Goal: Task Accomplishment & Management: Use online tool/utility

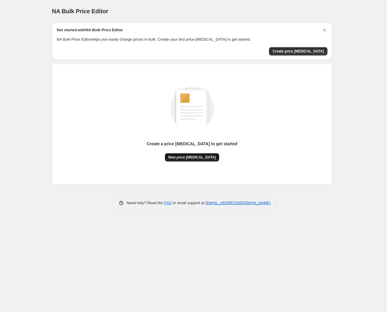
click at [198, 159] on span "New price [MEDICAL_DATA]" at bounding box center [191, 157] width 47 height 5
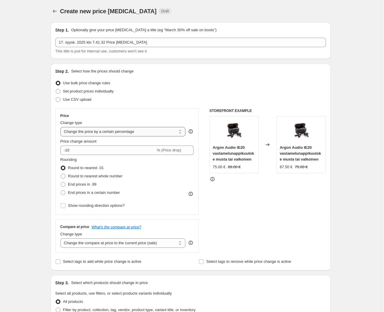
click at [91, 132] on select "Change the price to a certain amount Change the price by a certain amount Chang…" at bounding box center [122, 131] width 125 height 9
select select "margin"
type input "50"
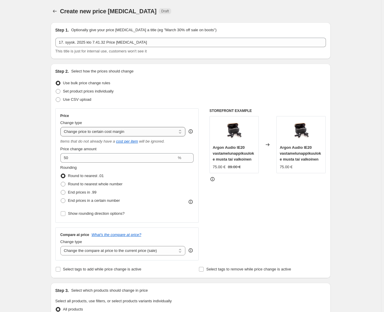
click at [98, 134] on select "Change the price to a certain amount Change the price by a certain amount Chang…" at bounding box center [122, 131] width 125 height 9
select select "pc"
click at [61, 127] on select "Change the price to a certain amount Change the price by a certain amount Chang…" at bounding box center [122, 131] width 125 height 9
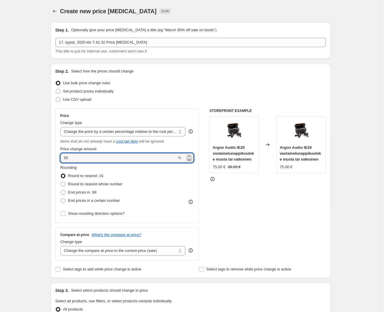
click at [188, 158] on icon at bounding box center [189, 160] width 6 height 6
drag, startPoint x: 164, startPoint y: 159, endPoint x: 60, endPoint y: 156, distance: 103.2
click at [60, 156] on div "Price Change type Change the price to a certain amount Change the price by a ce…" at bounding box center [127, 165] width 144 height 114
type input "30"
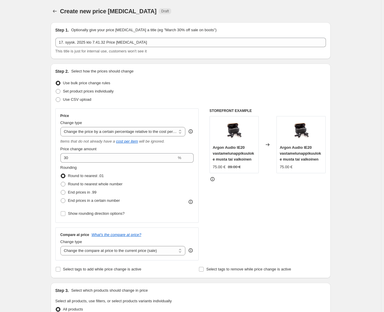
click at [47, 154] on div "Step 1. Optionally give your price change job a title (eg "March 30% off sale o…" at bounding box center [188, 292] width 285 height 549
click at [65, 184] on span at bounding box center [63, 184] width 5 height 5
click at [61, 182] on input "Round to nearest whole number" at bounding box center [61, 182] width 0 height 0
radio input "true"
click at [65, 191] on span at bounding box center [63, 192] width 5 height 5
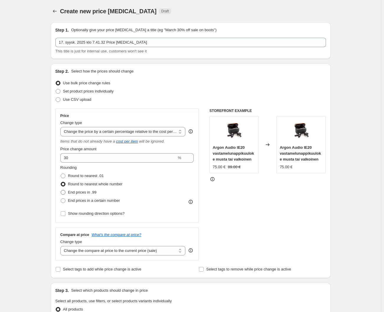
click at [61, 190] on input "End prices in .99" at bounding box center [61, 190] width 0 height 0
radio input "true"
click at [65, 186] on span at bounding box center [63, 184] width 5 height 5
click at [61, 182] on input "Round to nearest whole number" at bounding box center [61, 182] width 0 height 0
radio input "true"
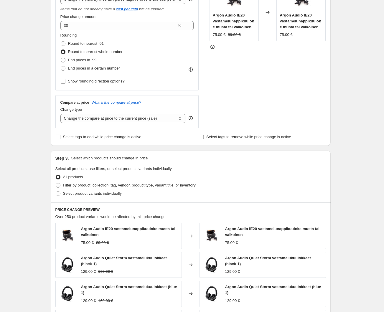
scroll to position [161, 0]
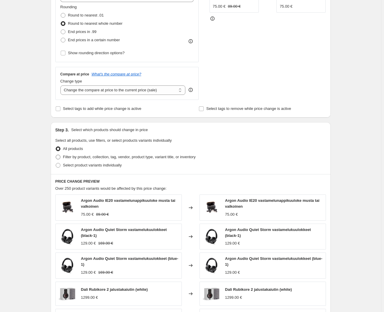
click at [60, 155] on span at bounding box center [58, 157] width 5 height 5
click at [56, 155] on input "Filter by product, collection, tag, vendor, product type, variant title, or inv…" at bounding box center [56, 155] width 0 height 0
radio input "true"
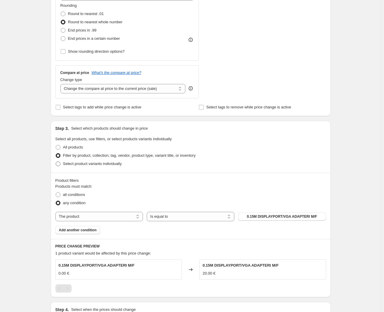
scroll to position [214, 0]
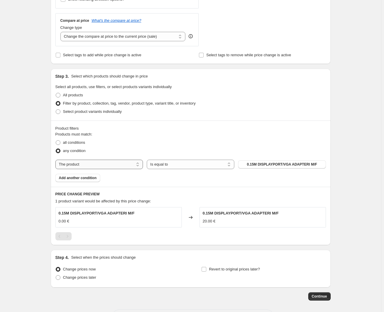
click at [125, 166] on select "The product The product's collection The product's tag The product's vendor The…" at bounding box center [99, 164] width 88 height 9
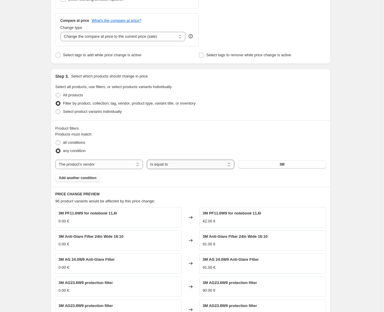
click at [202, 166] on select "Is equal to Is not equal to" at bounding box center [191, 164] width 88 height 9
click at [254, 166] on button "3M" at bounding box center [282, 164] width 88 height 8
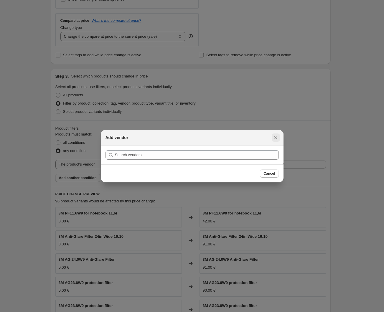
click at [275, 139] on icon "Close" at bounding box center [276, 138] width 6 height 6
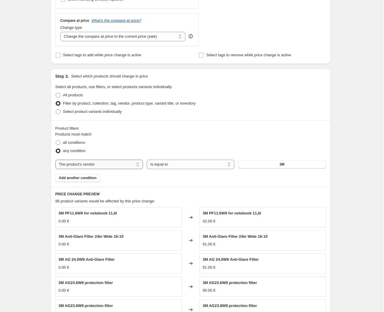
click at [108, 163] on select "The product The product's collection The product's tag The product's vendor The…" at bounding box center [99, 164] width 88 height 9
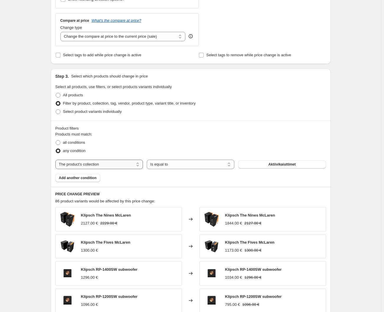
click at [102, 164] on select "The product The product's collection The product's tag The product's vendor The…" at bounding box center [99, 164] width 88 height 9
select select "product"
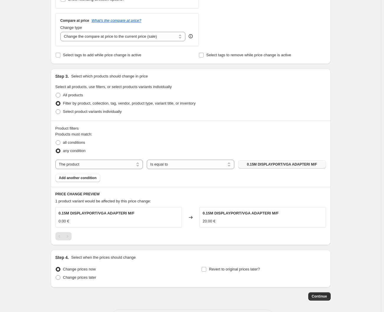
click at [246, 163] on button "0.15M DISPLAYPORT/VGA ADAPTERI M/F" at bounding box center [282, 164] width 88 height 8
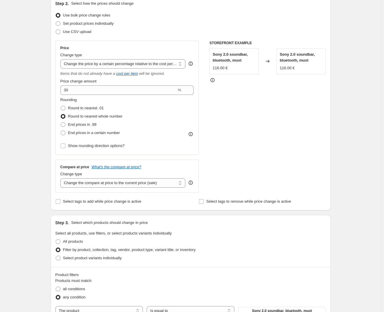
scroll to position [50, 0]
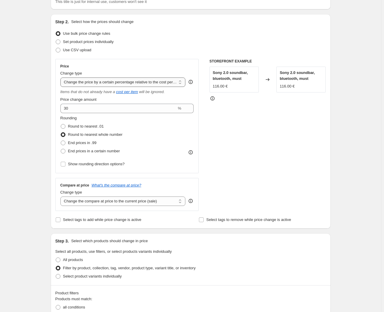
click at [133, 82] on select "Change the price to a certain amount Change the price by a certain amount Chang…" at bounding box center [122, 82] width 125 height 9
click at [31, 96] on div "Create new price change job. This page is ready Create new price change job Dra…" at bounding box center [190, 225] width 381 height 551
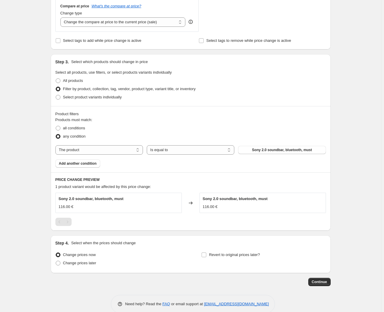
scroll to position [237, 0]
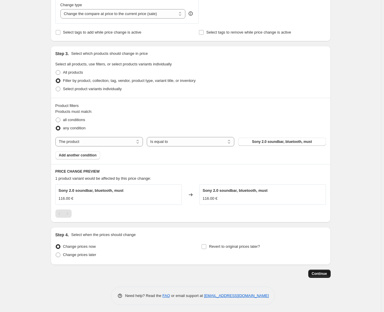
click at [319, 277] on button "Continue" at bounding box center [319, 274] width 22 height 8
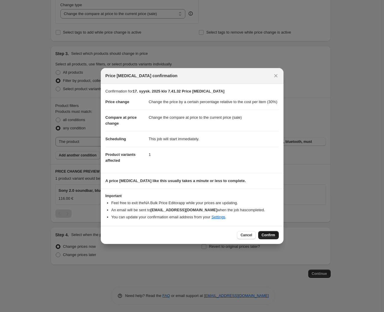
drag, startPoint x: 265, startPoint y: 234, endPoint x: 266, endPoint y: 239, distance: 5.4
click at [266, 239] on button "Confirm" at bounding box center [268, 235] width 21 height 8
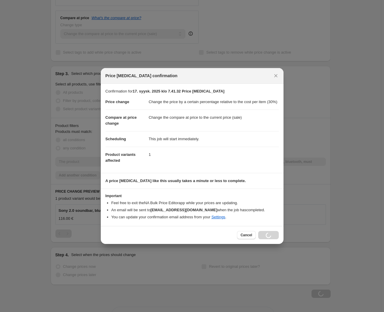
click at [266, 239] on div "Cancel Loading Confirm" at bounding box center [258, 235] width 42 height 8
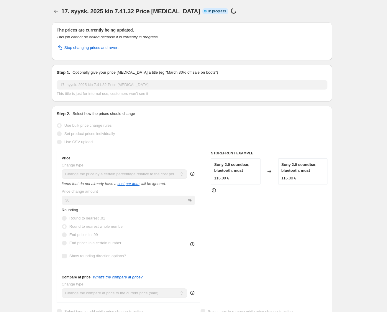
select select "pc"
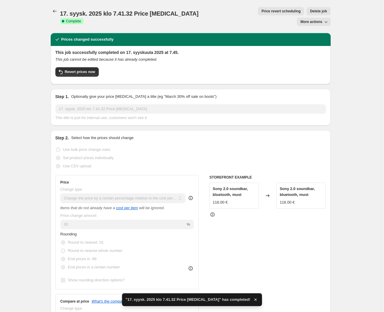
click at [185, 135] on div "Step 2. Select how the prices should change" at bounding box center [190, 138] width 271 height 6
drag, startPoint x: 261, startPoint y: 45, endPoint x: 313, endPoint y: 43, distance: 52.5
click at [261, 50] on div "This job successfully completed on 17. syyskuuta 2025 at 7.45. This job cannot …" at bounding box center [190, 65] width 271 height 30
click at [348, 37] on div "17. syysk. 2025 klo 7.41.32 Price change job. This page is ready 17. syysk. 202…" at bounding box center [190, 302] width 381 height 605
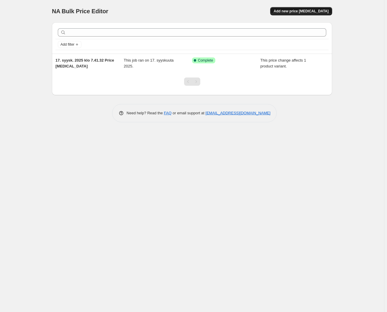
click at [317, 12] on span "Add new price [MEDICAL_DATA]" at bounding box center [301, 11] width 55 height 5
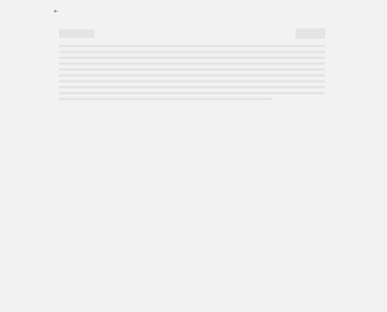
select select "percentage"
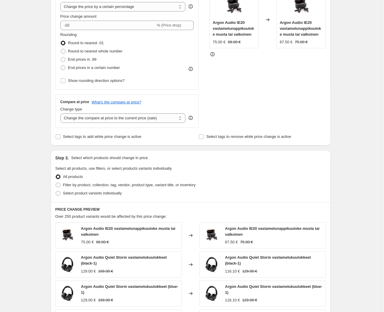
scroll to position [161, 0]
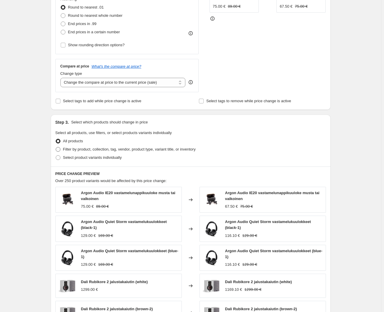
click at [106, 149] on span "Filter by product, collection, tag, vendor, product type, variant title, or inv…" at bounding box center [129, 149] width 133 height 4
click at [56, 147] on input "Filter by product, collection, tag, vendor, product type, variant title, or inv…" at bounding box center [56, 147] width 0 height 0
radio input "true"
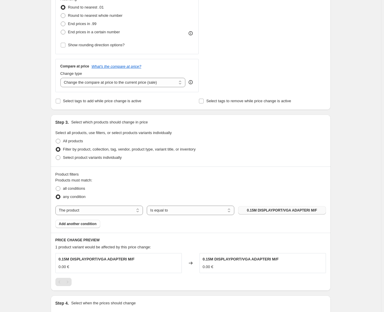
click at [263, 210] on span "0.15M DISPLAYPORT/VGA ADAPTERI M/F" at bounding box center [282, 210] width 70 height 5
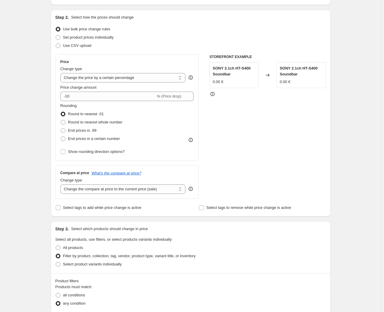
scroll to position [53, 0]
click at [102, 80] on select "Change the price to a certain amount Change the price by a certain amount Chang…" at bounding box center [122, 78] width 125 height 9
select select "pc"
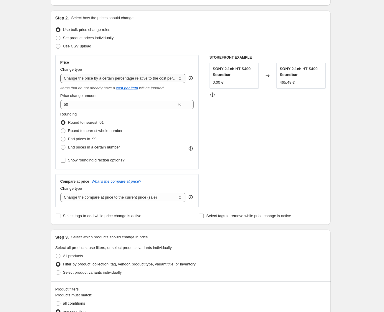
click at [99, 80] on select "Change the price to a certain amount Change the price by a certain amount Chang…" at bounding box center [122, 78] width 125 height 9
click at [52, 95] on div "Step 2. Select how the prices should change Use bulk price change rules Set pro…" at bounding box center [191, 117] width 280 height 215
drag, startPoint x: 83, startPoint y: 103, endPoint x: 52, endPoint y: 108, distance: 30.6
click at [52, 108] on div "Step 1. Optionally give your price change job a title (eg "March 30% off sale o…" at bounding box center [188, 212] width 285 height 497
type input "30"
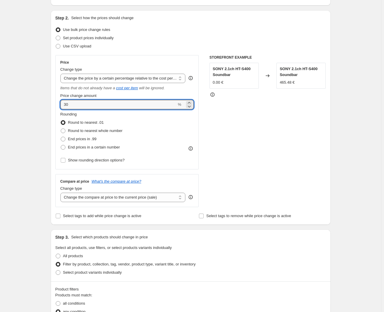
click at [49, 108] on div "Step 1. Optionally give your price change job a title (eg "March 30% off sale o…" at bounding box center [188, 212] width 285 height 497
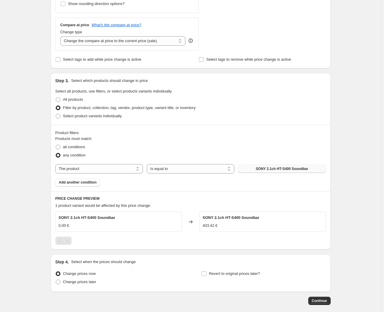
scroll to position [237, 0]
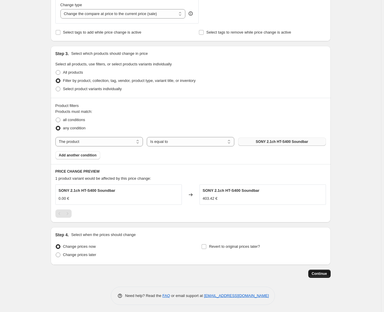
click at [324, 274] on span "Continue" at bounding box center [319, 273] width 15 height 5
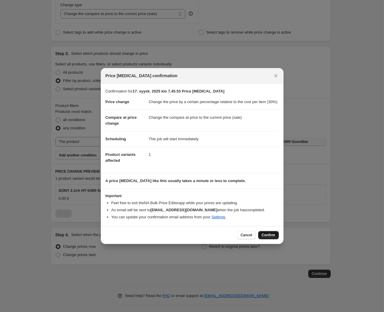
click at [268, 237] on span "Confirm" at bounding box center [269, 235] width 14 height 5
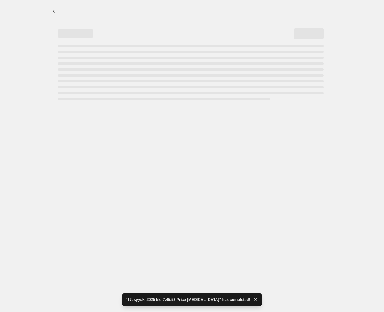
select select "pc"
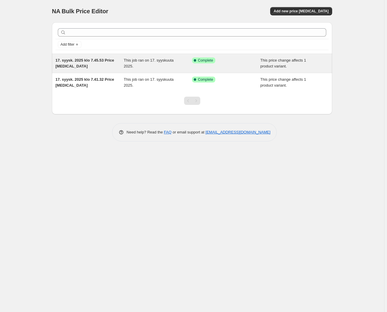
click at [85, 66] on span "17. syysk. 2025 klo 7.45.53 Price [MEDICAL_DATA]" at bounding box center [84, 63] width 59 height 10
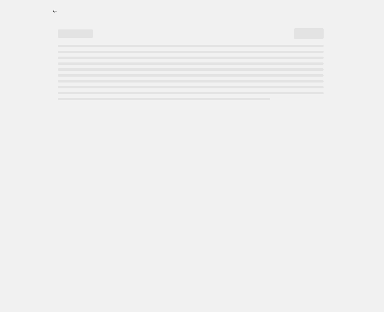
select select "pc"
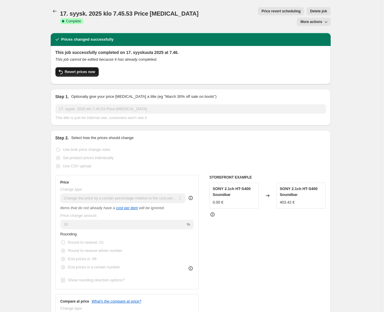
click at [89, 67] on button "Revert prices now" at bounding box center [76, 71] width 43 height 9
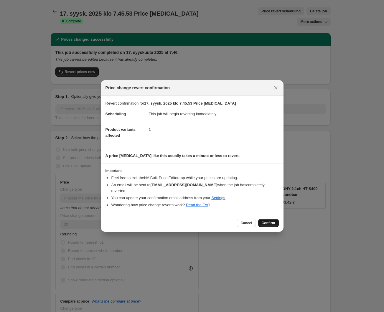
click at [262, 222] on span "Confirm" at bounding box center [269, 223] width 14 height 5
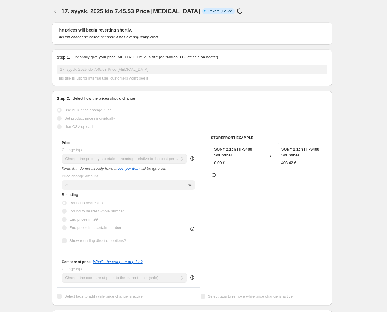
select select "pc"
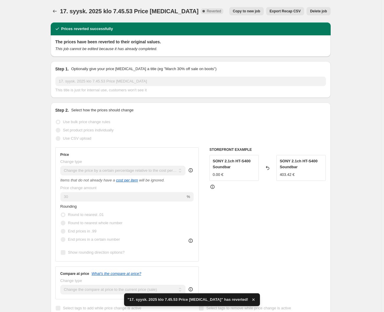
click at [258, 12] on span "Copy to new job" at bounding box center [246, 11] width 27 height 5
select select "pc"
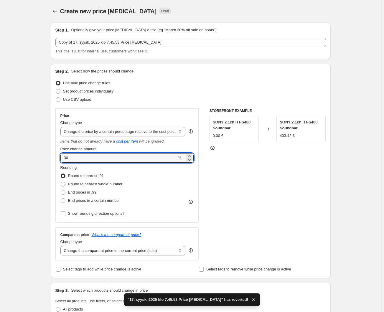
click at [53, 157] on div "Step 2. Select how the prices should change Use bulk price change rules Set pro…" at bounding box center [191, 171] width 280 height 215
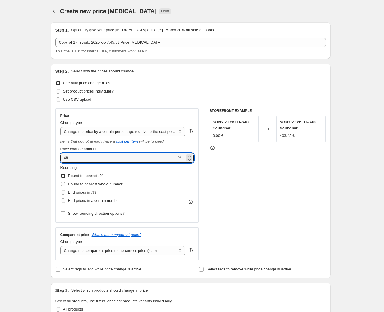
type input "48"
click at [169, 183] on div "Rounding Round to nearest .01 Round to nearest whole number End prices in .99 E…" at bounding box center [127, 185] width 134 height 40
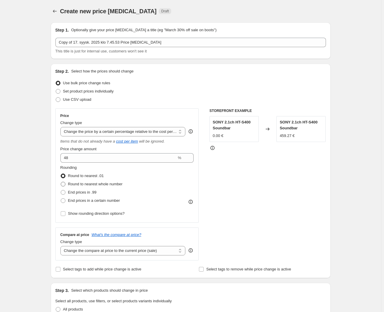
click at [65, 185] on span at bounding box center [63, 184] width 5 height 5
click at [61, 182] on input "Round to nearest whole number" at bounding box center [61, 182] width 0 height 0
radio input "true"
click at [65, 193] on span at bounding box center [63, 192] width 5 height 5
click at [61, 190] on input "End prices in .99" at bounding box center [61, 190] width 0 height 0
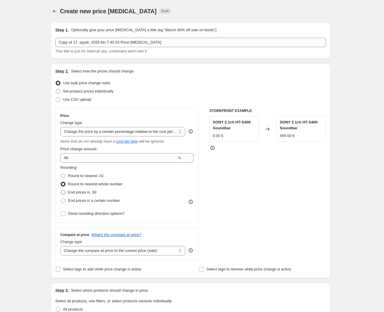
radio input "true"
click at [65, 185] on span at bounding box center [63, 184] width 5 height 5
click at [61, 182] on input "Round to nearest whole number" at bounding box center [61, 182] width 0 height 0
radio input "true"
click at [64, 198] on span at bounding box center [63, 200] width 5 height 5
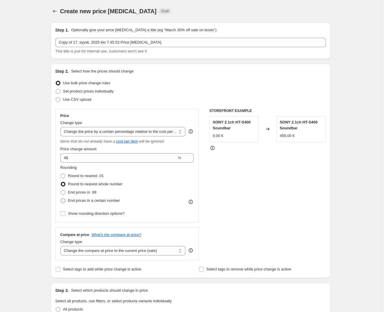
click at [61, 198] on input "End prices in a certain number" at bounding box center [61, 198] width 0 height 0
radio input "true"
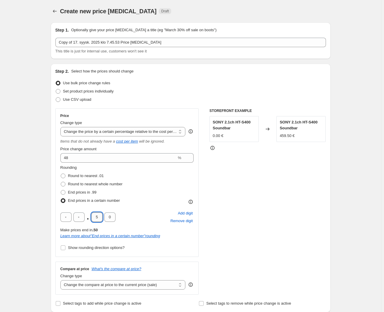
click at [101, 216] on input "5" at bounding box center [96, 217] width 11 height 9
type input "9"
click at [143, 204] on div "Rounding Round to nearest .01 Round to nearest whole number End prices in .99 E…" at bounding box center [127, 185] width 134 height 40
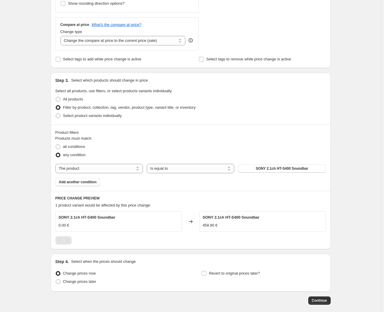
scroll to position [271, 0]
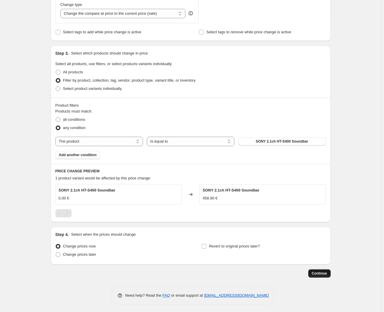
click at [320, 273] on span "Continue" at bounding box center [319, 273] width 15 height 5
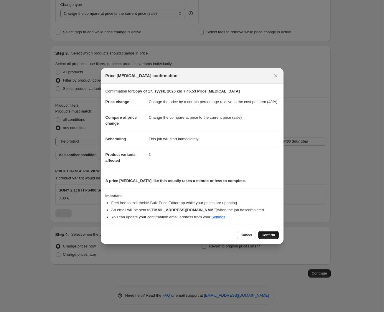
click at [272, 238] on span "Confirm" at bounding box center [269, 235] width 14 height 5
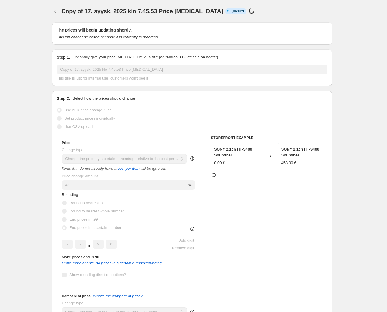
select select "pc"
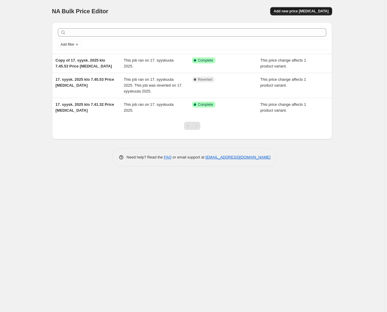
click at [298, 14] on button "Add new price [MEDICAL_DATA]" at bounding box center [301, 11] width 62 height 8
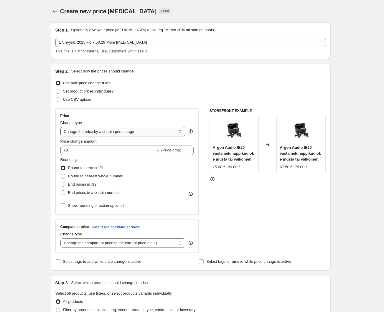
click at [96, 132] on select "Change the price to a certain amount Change the price by a certain amount Chang…" at bounding box center [122, 131] width 125 height 9
select select "pc"
type input "50"
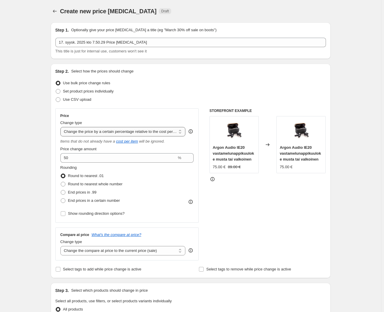
click at [106, 131] on select "Change the price to a certain amount Change the price by a certain amount Chang…" at bounding box center [122, 131] width 125 height 9
click at [61, 127] on select "Change the price to a certain amount Change the price by a certain amount Chang…" at bounding box center [122, 131] width 125 height 9
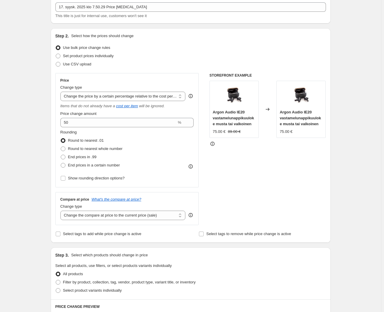
scroll to position [53, 0]
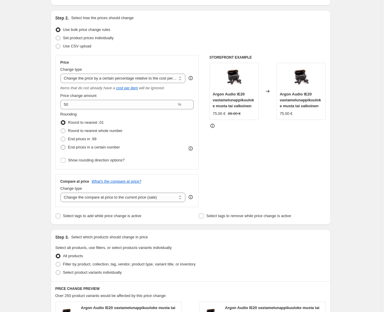
click at [65, 149] on span at bounding box center [63, 147] width 5 height 5
click at [61, 145] on input "End prices in a certain number" at bounding box center [61, 145] width 0 height 0
radio input "true"
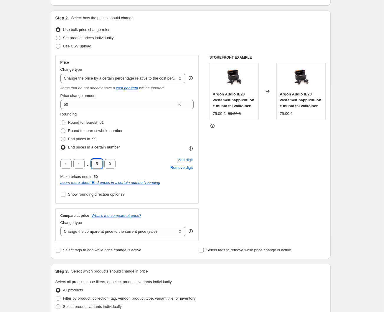
click at [100, 163] on input "5" at bounding box center [96, 163] width 11 height 9
type input "9"
click at [52, 166] on div "Step 2. Select how the prices should change Use bulk price change rules Set pro…" at bounding box center [191, 134] width 280 height 249
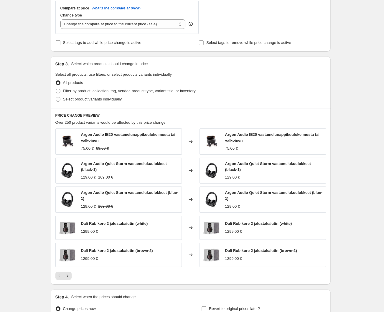
scroll to position [268, 0]
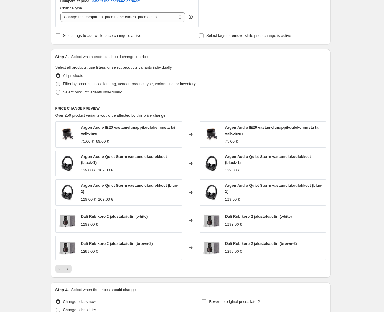
click at [59, 84] on span at bounding box center [58, 84] width 5 height 5
click at [56, 82] on input "Filter by product, collection, tag, vendor, product type, variant title, or inv…" at bounding box center [56, 82] width 0 height 0
radio input "true"
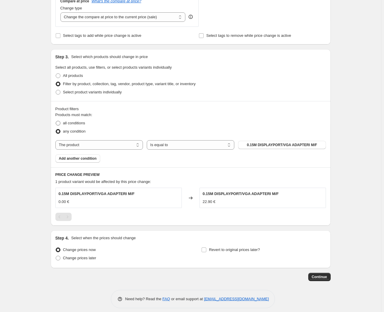
click at [74, 121] on span "all conditions" at bounding box center [74, 123] width 22 height 4
click at [56, 121] on input "all conditions" at bounding box center [56, 121] width 0 height 0
radio input "true"
click at [68, 130] on span "any condition" at bounding box center [74, 131] width 23 height 4
click at [56, 129] on input "any condition" at bounding box center [56, 129] width 0 height 0
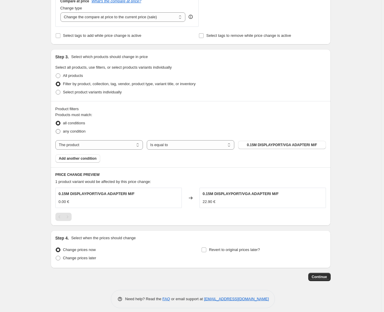
radio input "true"
click at [75, 144] on select "The product The product's collection The product's tag The product's vendor The…" at bounding box center [99, 144] width 88 height 9
select select "product_status"
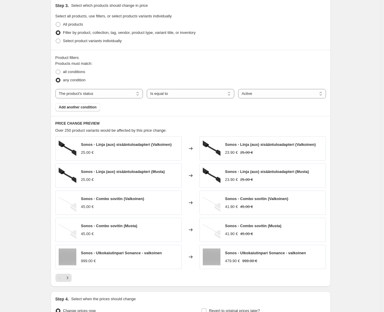
scroll to position [321, 0]
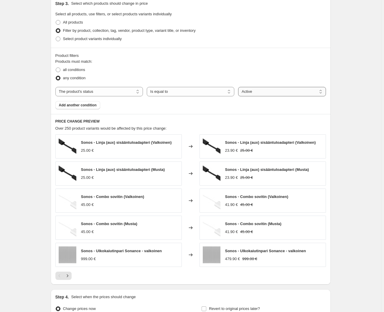
click at [245, 87] on select "Active Draft Archived" at bounding box center [282, 91] width 88 height 9
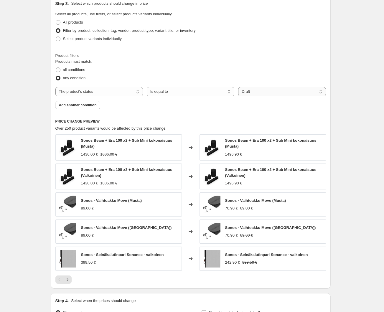
click at [246, 90] on select "Active Draft Archived" at bounding box center [282, 91] width 88 height 9
select select "active"
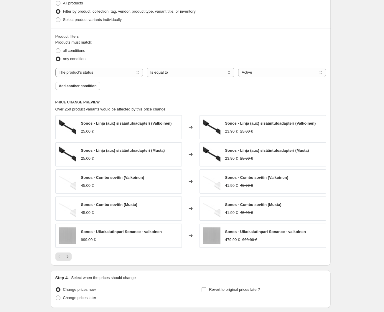
scroll to position [348, 0]
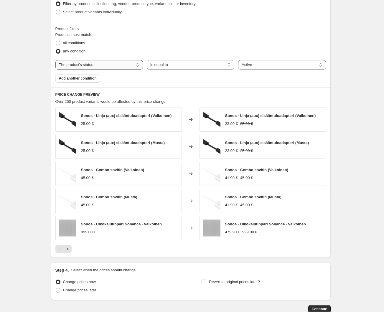
click at [110, 62] on select "The product The product's collection The product's tag The product's vendor The…" at bounding box center [99, 64] width 88 height 9
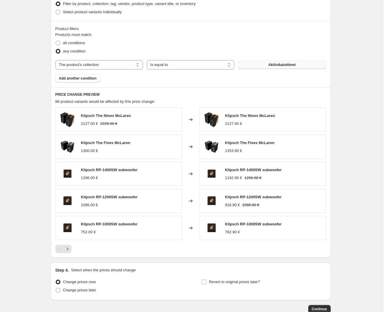
click at [252, 66] on button "Aktiivikaiuttimet" at bounding box center [282, 65] width 88 height 8
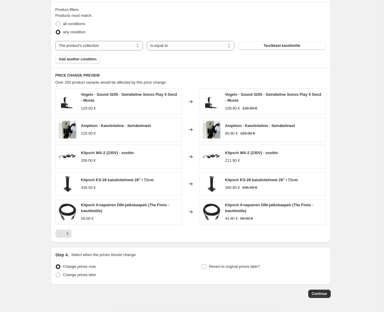
scroll to position [387, 0]
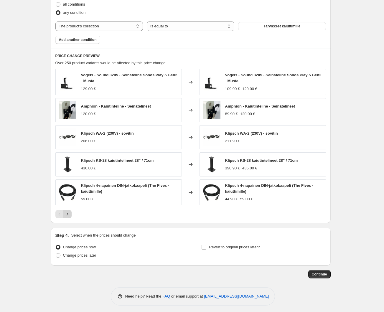
click at [69, 215] on icon "Next" at bounding box center [68, 214] width 6 height 6
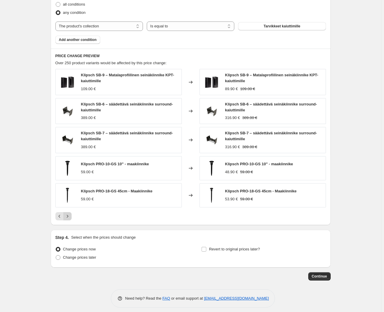
click at [68, 216] on icon "Next" at bounding box center [68, 216] width 6 height 6
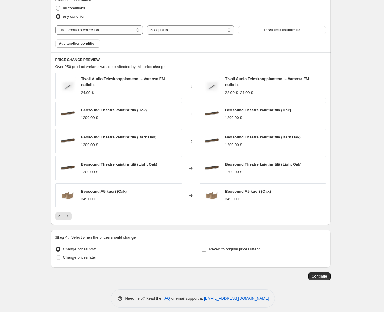
scroll to position [385, 0]
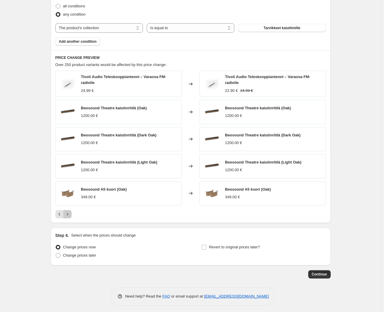
click at [68, 214] on icon "Next" at bounding box center [68, 214] width 6 height 6
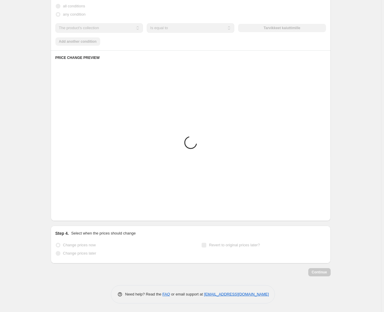
scroll to position [383, 0]
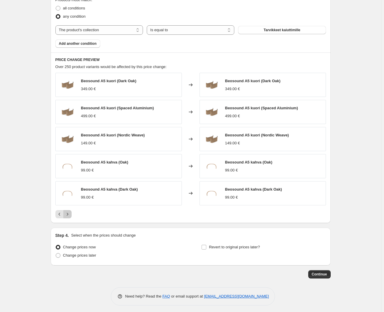
click at [68, 214] on icon "Next" at bounding box center [68, 214] width 6 height 6
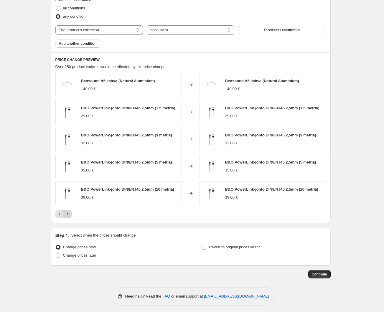
click at [68, 214] on icon "Next" at bounding box center [68, 214] width 6 height 6
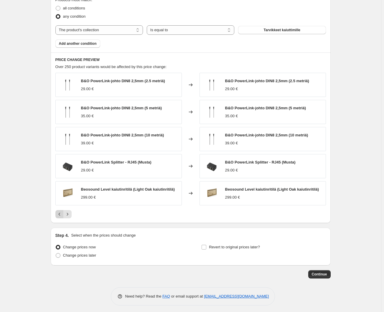
click at [61, 214] on icon "Previous" at bounding box center [60, 214] width 6 height 6
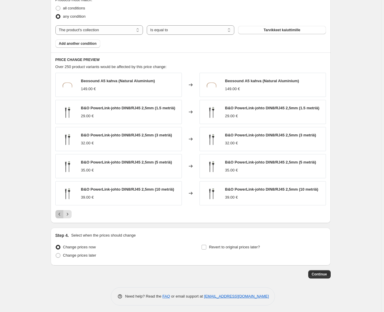
click at [62, 213] on icon "Previous" at bounding box center [60, 214] width 6 height 6
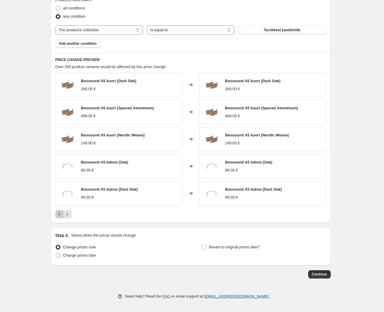
click at [62, 213] on icon "Previous" at bounding box center [60, 214] width 6 height 6
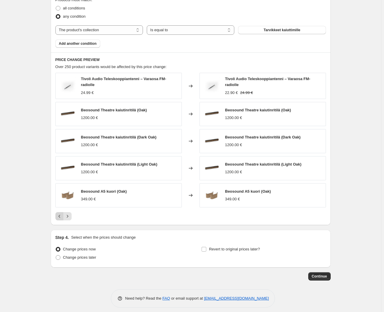
click at [62, 213] on icon "Previous" at bounding box center [60, 216] width 6 height 6
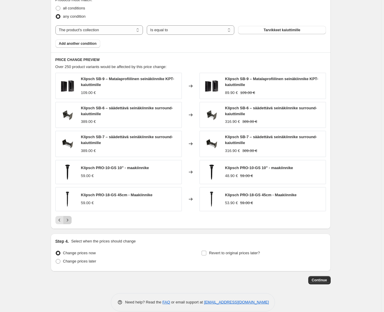
click at [69, 219] on icon "Next" at bounding box center [68, 220] width 6 height 6
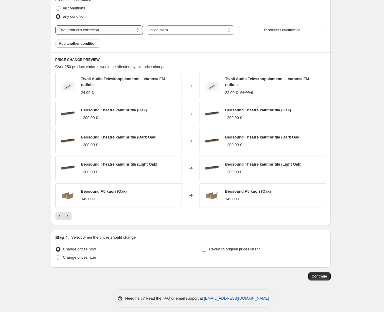
click at [112, 26] on select "The product The product's collection The product's tag The product's vendor The…" at bounding box center [99, 29] width 88 height 9
select select "vendor"
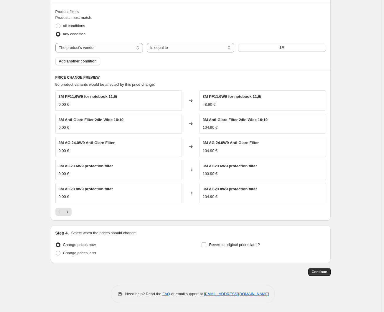
scroll to position [363, 0]
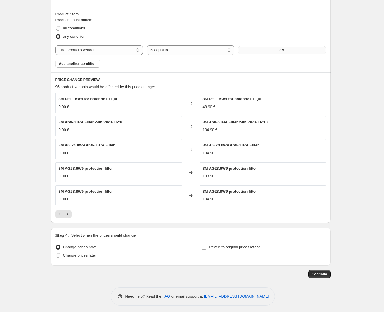
click at [261, 52] on button "3M" at bounding box center [282, 50] width 88 height 8
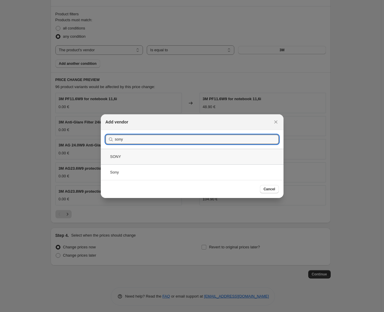
type input "sony"
click at [137, 155] on div "SONY" at bounding box center [192, 157] width 183 height 16
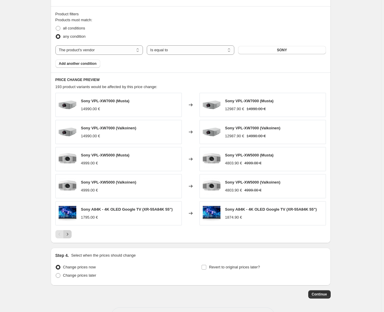
click at [69, 234] on icon "Next" at bounding box center [68, 234] width 6 height 6
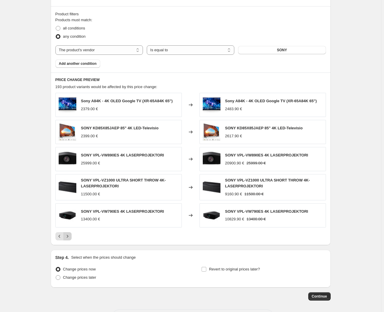
click at [68, 235] on icon "Next" at bounding box center [67, 236] width 1 height 3
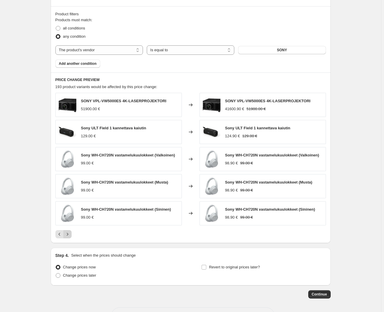
click at [68, 234] on icon "Next" at bounding box center [67, 234] width 1 height 3
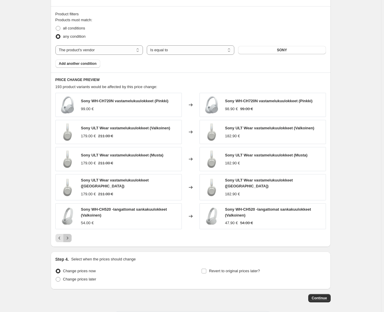
click at [68, 237] on icon "Next" at bounding box center [67, 238] width 1 height 3
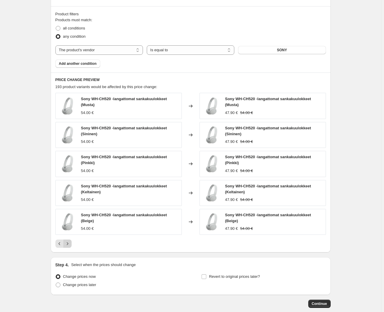
click at [70, 241] on icon "Next" at bounding box center [68, 244] width 6 height 6
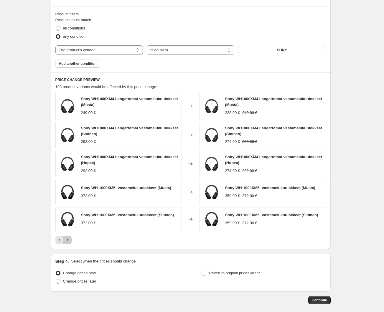
click at [68, 240] on icon "Next" at bounding box center [68, 240] width 6 height 6
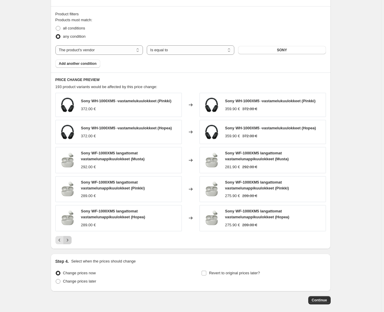
click at [68, 238] on icon "Next" at bounding box center [68, 240] width 6 height 6
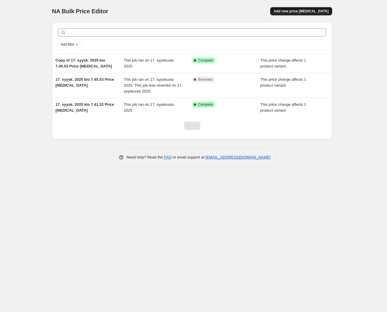
click at [307, 13] on span "Add new price [MEDICAL_DATA]" at bounding box center [301, 11] width 55 height 5
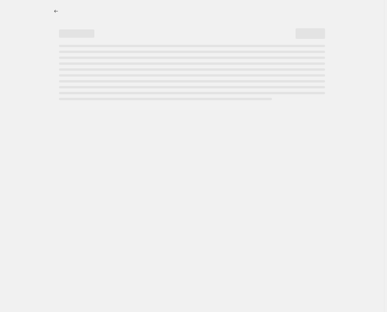
select select "percentage"
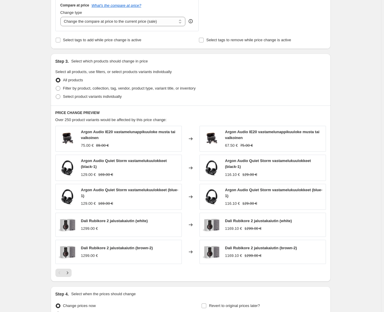
scroll to position [241, 0]
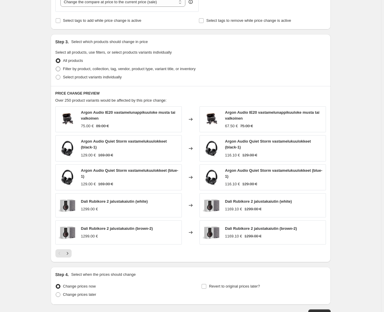
click at [78, 69] on span "Filter by product, collection, tag, vendor, product type, variant title, or inv…" at bounding box center [129, 69] width 133 height 4
click at [56, 67] on input "Filter by product, collection, tag, vendor, product type, variant title, or inv…" at bounding box center [56, 67] width 0 height 0
radio input "true"
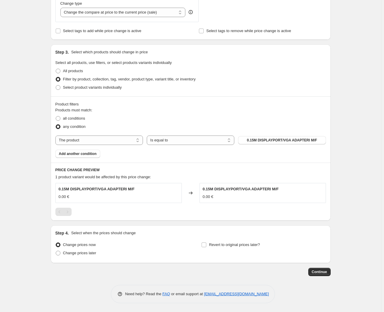
scroll to position [229, 0]
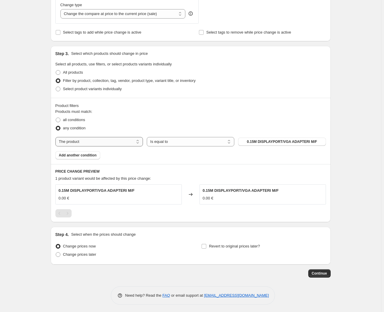
click at [113, 141] on select "The product The product's collection The product's tag The product's vendor The…" at bounding box center [99, 141] width 88 height 9
select select "vendor"
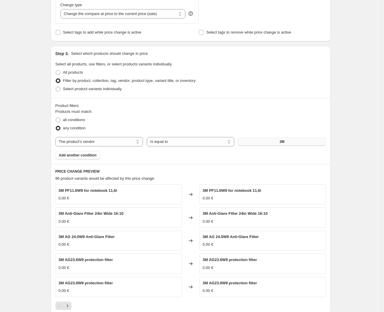
click at [251, 142] on button "3M" at bounding box center [282, 142] width 88 height 8
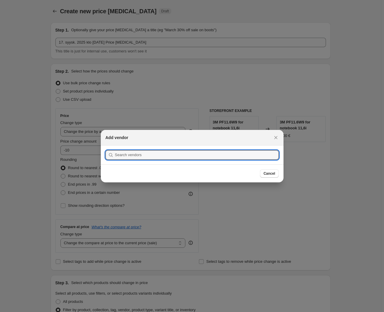
scroll to position [0, 0]
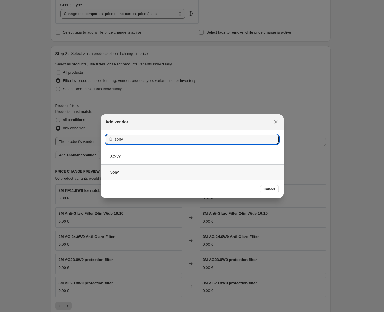
type input "sony"
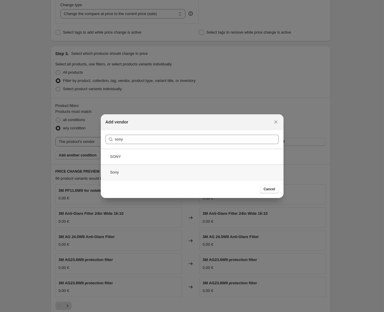
click at [115, 173] on div "Sony" at bounding box center [192, 172] width 183 height 16
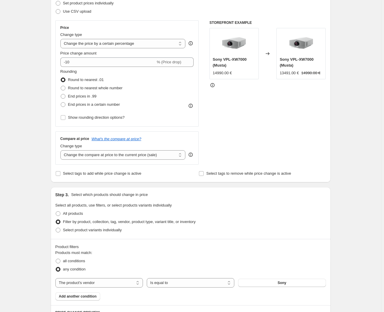
scroll to position [69, 0]
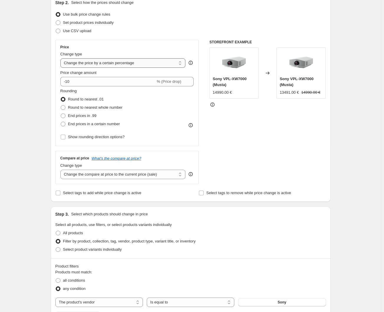
click at [89, 63] on select "Change the price to a certain amount Change the price by a certain amount Chang…" at bounding box center [122, 62] width 125 height 9
select select "pc"
type input "50"
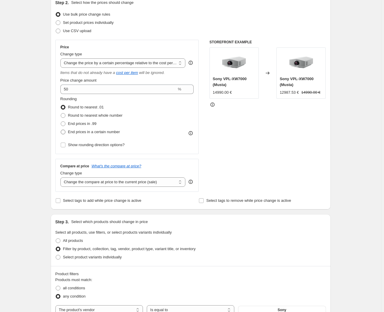
click at [65, 131] on span at bounding box center [63, 132] width 5 height 5
click at [61, 130] on input "End prices in a certain number" at bounding box center [61, 130] width 0 height 0
radio input "true"
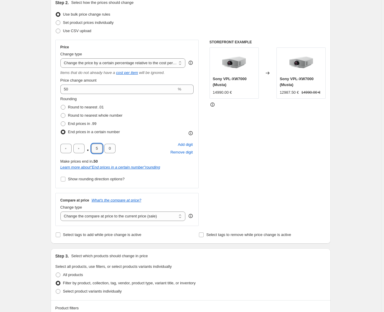
click at [98, 149] on input "5" at bounding box center [96, 148] width 11 height 9
type input "9"
click at [30, 135] on div "Create new price [MEDICAL_DATA]. This page is ready Create new price [MEDICAL_D…" at bounding box center [190, 279] width 381 height 697
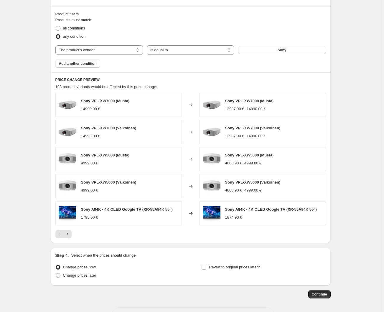
scroll to position [363, 0]
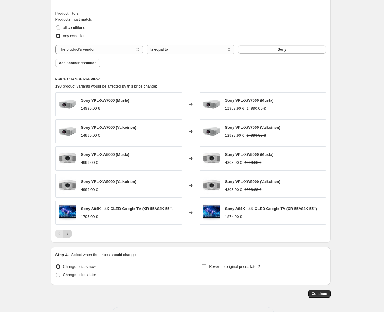
click at [69, 231] on icon "Next" at bounding box center [68, 234] width 6 height 6
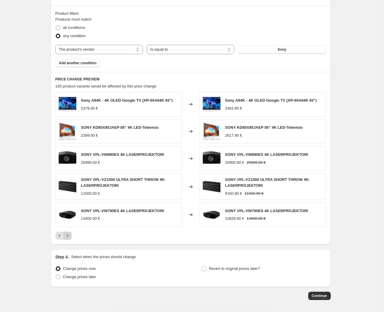
click at [70, 233] on icon "Next" at bounding box center [68, 236] width 6 height 6
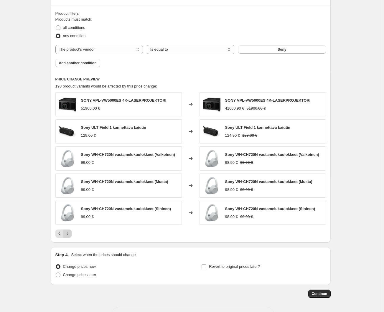
click at [70, 233] on icon "Next" at bounding box center [68, 234] width 6 height 6
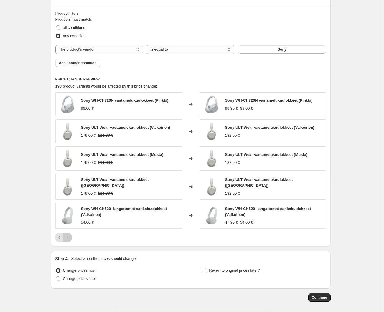
click at [70, 235] on icon "Next" at bounding box center [68, 238] width 6 height 6
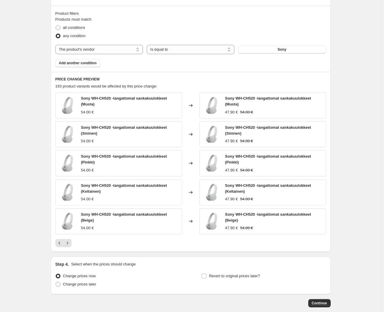
click at [72, 233] on div "Sony WH-CH520 -langattomat sankakuulokkeet (Musta) 54.00 € Changed to Sony WH-C…" at bounding box center [190, 169] width 271 height 155
click at [70, 242] on icon "Next" at bounding box center [68, 243] width 6 height 6
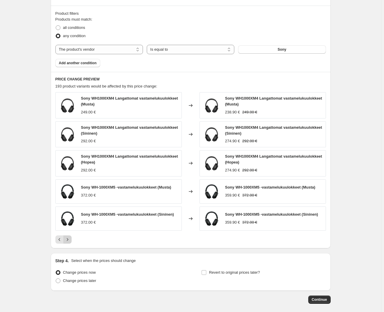
click at [70, 242] on icon "Next" at bounding box center [68, 240] width 6 height 6
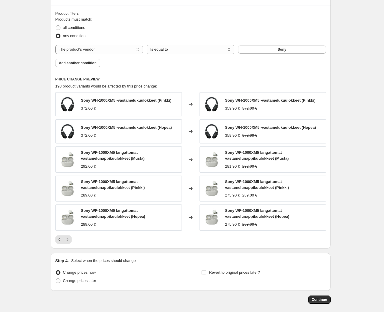
click at [70, 242] on div "PRICE CHANGE PREVIEW 193 product variants would be affected by this price chang…" at bounding box center [191, 160] width 280 height 177
click at [68, 237] on icon "Next" at bounding box center [68, 240] width 6 height 6
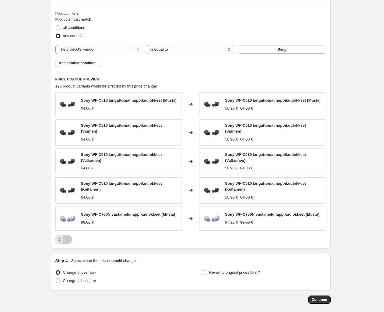
click at [69, 238] on icon "Next" at bounding box center [68, 240] width 6 height 6
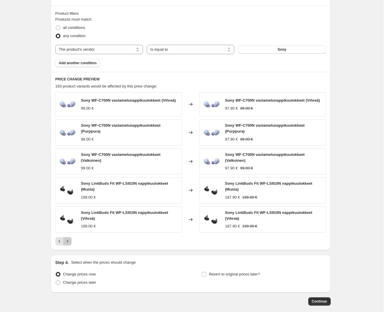
click at [70, 240] on icon "Next" at bounding box center [68, 241] width 6 height 6
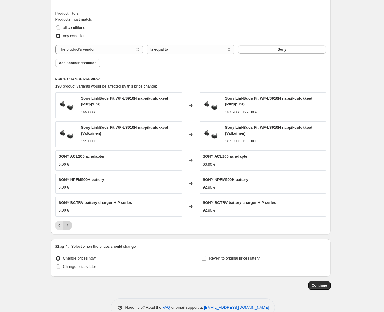
click at [69, 224] on icon "Next" at bounding box center [68, 226] width 6 height 6
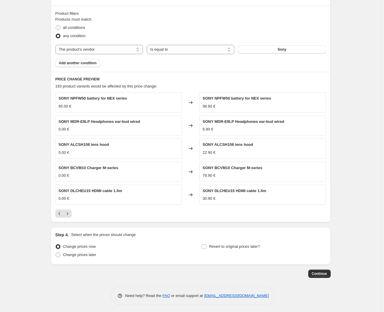
scroll to position [363, 0]
click at [70, 215] on icon "Next" at bounding box center [68, 214] width 6 height 6
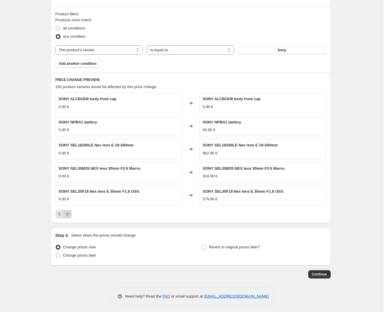
click at [68, 213] on icon "Next" at bounding box center [67, 214] width 1 height 3
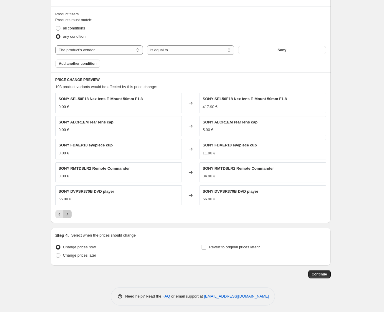
click at [70, 213] on icon "Next" at bounding box center [68, 214] width 6 height 6
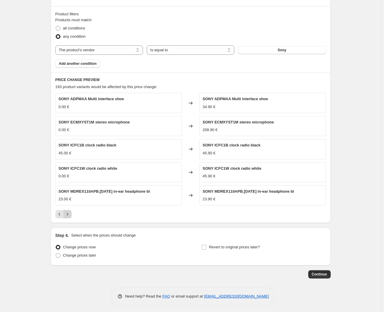
click at [69, 211] on icon "Next" at bounding box center [68, 214] width 6 height 6
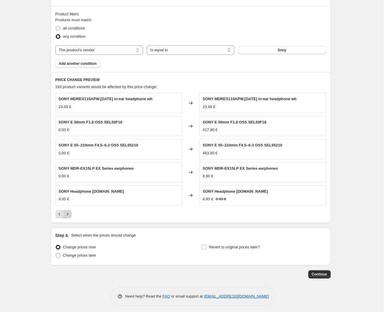
click at [70, 211] on icon "Next" at bounding box center [68, 214] width 6 height 6
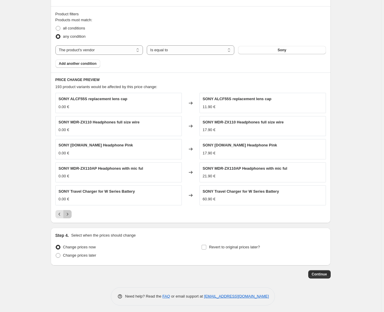
click at [70, 211] on icon "Next" at bounding box center [68, 214] width 6 height 6
click at [72, 214] on button "Next" at bounding box center [67, 214] width 8 height 8
click at [68, 212] on icon "Next" at bounding box center [68, 214] width 6 height 6
click at [72, 213] on button "Next" at bounding box center [67, 214] width 8 height 8
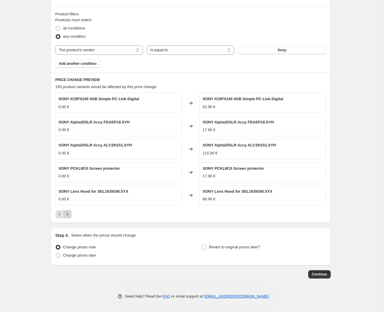
click at [70, 213] on icon "Next" at bounding box center [68, 214] width 6 height 6
click at [69, 213] on icon "Next" at bounding box center [68, 214] width 6 height 6
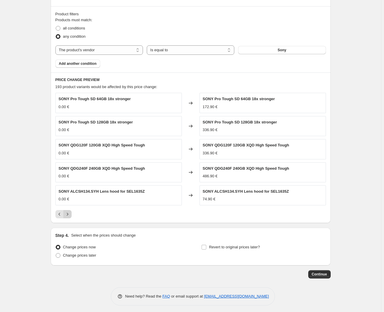
click at [69, 213] on icon "Next" at bounding box center [68, 214] width 6 height 6
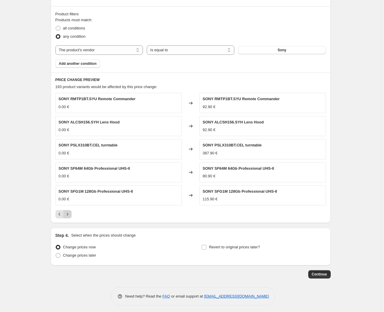
click at [69, 213] on icon "Next" at bounding box center [68, 214] width 6 height 6
click at [69, 215] on icon "Next" at bounding box center [68, 214] width 6 height 6
click at [60, 211] on icon "Previous" at bounding box center [60, 214] width 6 height 6
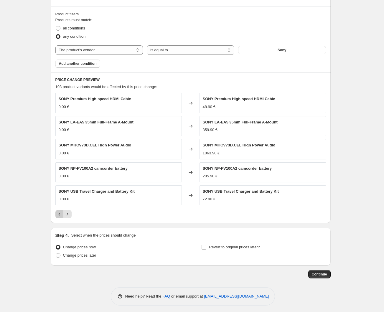
click at [60, 213] on icon "Previous" at bounding box center [59, 214] width 2 height 3
click at [61, 214] on icon "Previous" at bounding box center [60, 214] width 6 height 6
click at [61, 213] on icon "Previous" at bounding box center [60, 214] width 6 height 6
click at [60, 213] on icon "Previous" at bounding box center [59, 214] width 2 height 3
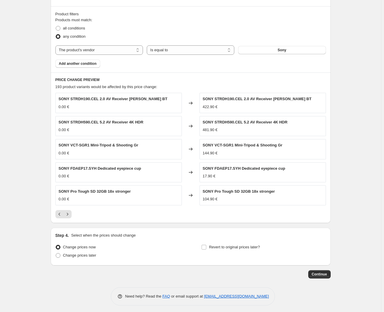
click at [60, 213] on icon "Previous" at bounding box center [59, 214] width 2 height 3
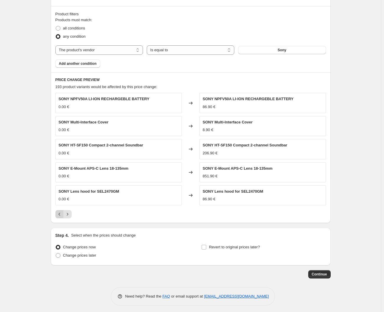
click at [61, 213] on icon "Previous" at bounding box center [60, 214] width 6 height 6
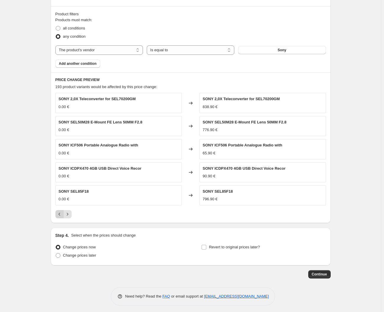
click at [61, 213] on icon "Previous" at bounding box center [60, 214] width 6 height 6
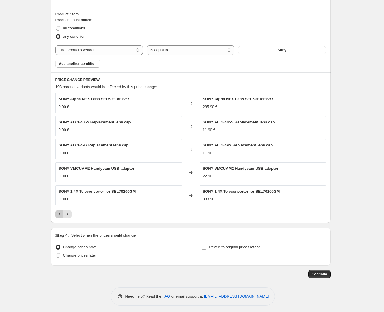
click at [61, 213] on icon "Previous" at bounding box center [60, 214] width 6 height 6
click at [60, 213] on icon "Previous" at bounding box center [59, 214] width 2 height 3
click at [61, 213] on icon "Previous" at bounding box center [60, 214] width 6 height 6
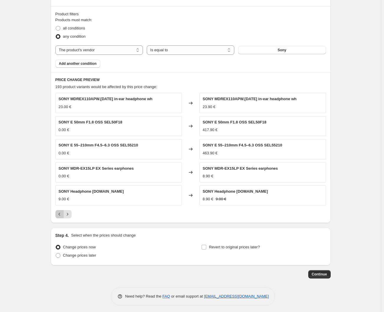
click at [61, 213] on icon "Previous" at bounding box center [60, 214] width 6 height 6
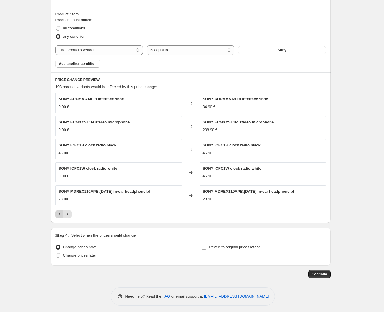
click at [61, 214] on icon "Previous" at bounding box center [60, 214] width 6 height 6
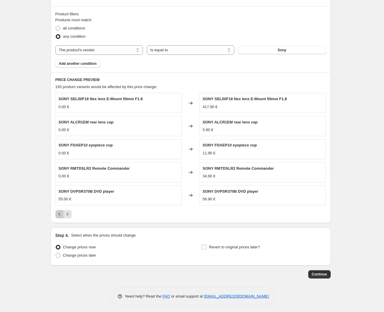
click at [61, 214] on icon "Previous" at bounding box center [60, 214] width 6 height 6
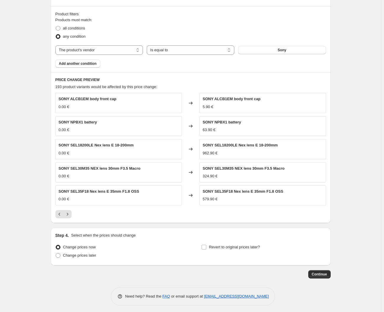
click at [61, 214] on icon "Previous" at bounding box center [60, 214] width 6 height 6
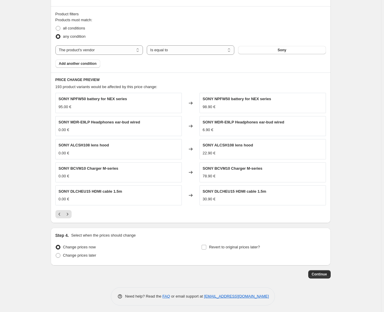
click at [61, 214] on icon "Previous" at bounding box center [60, 214] width 6 height 6
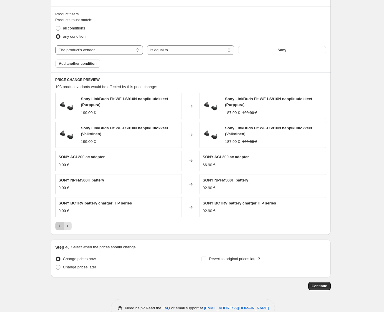
click at [60, 223] on icon "Previous" at bounding box center [60, 226] width 6 height 6
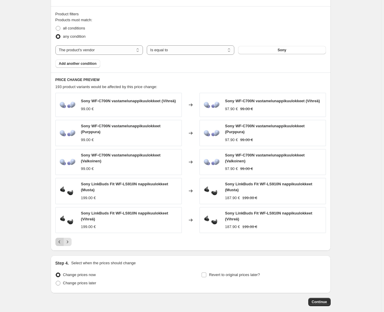
click at [61, 245] on button "Previous" at bounding box center [59, 242] width 8 height 8
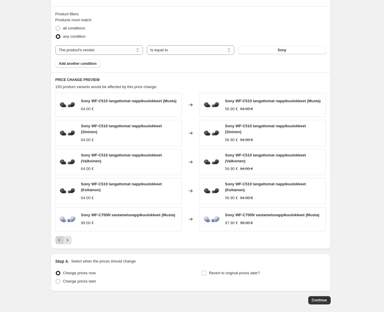
click at [60, 241] on icon "Previous" at bounding box center [60, 240] width 6 height 6
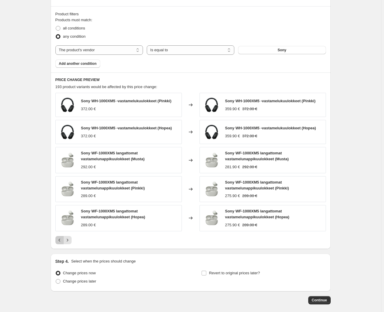
click at [59, 238] on icon "Previous" at bounding box center [60, 240] width 6 height 6
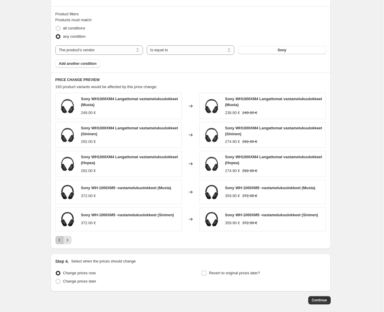
click at [60, 241] on icon "Previous" at bounding box center [60, 240] width 6 height 6
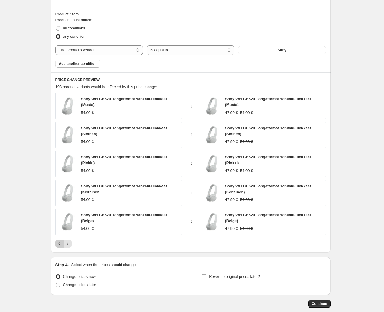
click at [59, 241] on icon "Previous" at bounding box center [60, 244] width 6 height 6
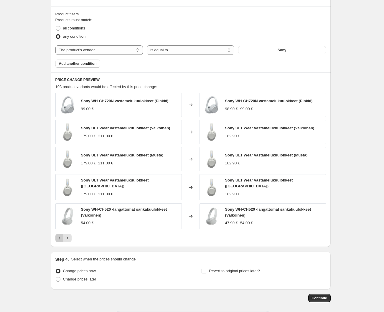
click at [60, 236] on icon "Previous" at bounding box center [60, 238] width 6 height 6
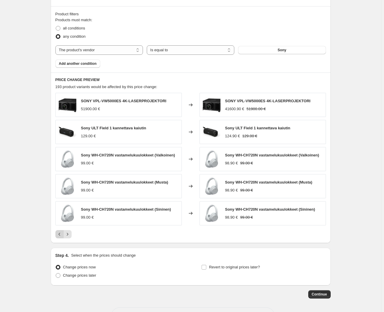
click at [60, 232] on icon "Previous" at bounding box center [60, 234] width 6 height 6
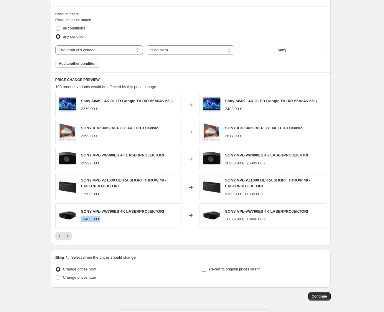
drag, startPoint x: 82, startPoint y: 218, endPoint x: 102, endPoint y: 219, distance: 20.6
click at [102, 219] on div "SONY VPL-VW790ES 4K LASERPROJEKTORI 13400.00 €" at bounding box center [118, 215] width 126 height 24
drag, startPoint x: 225, startPoint y: 218, endPoint x: 244, endPoint y: 218, distance: 18.6
click at [244, 218] on div "SONY VPL-VW790ES 4K LASERPROJEKTORI 10829.90 € 13400.00 €" at bounding box center [263, 215] width 126 height 24
drag, startPoint x: 82, startPoint y: 218, endPoint x: 104, endPoint y: 219, distance: 21.6
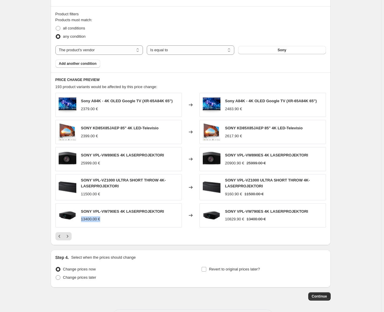
click at [104, 219] on div "13400.00 €" at bounding box center [122, 219] width 83 height 6
drag, startPoint x: 165, startPoint y: 210, endPoint x: 80, endPoint y: 206, distance: 85.6
click at [79, 206] on div "SONY VPL-VW790ES 4K LASERPROJEKTORI 13400.00 €" at bounding box center [118, 215] width 126 height 24
copy div "SONY VPL-VW790ES 4K LASERPROJEKTORI"
